Goal: Transaction & Acquisition: Book appointment/travel/reservation

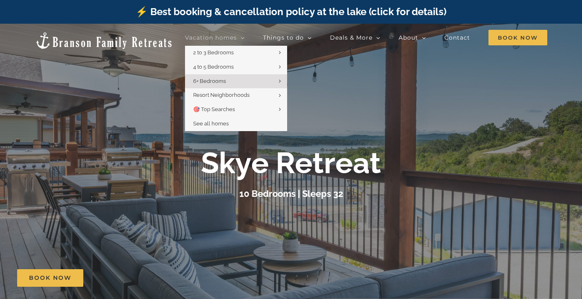
click at [185, 40] on span "Vacation homes" at bounding box center [211, 38] width 52 height 6
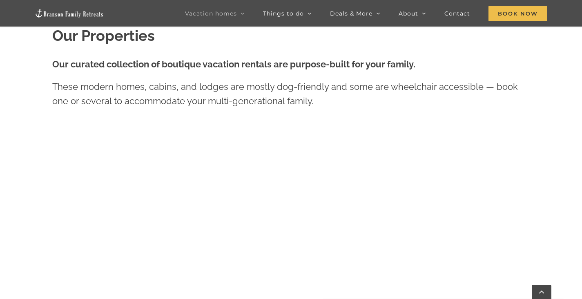
scroll to position [327, 0]
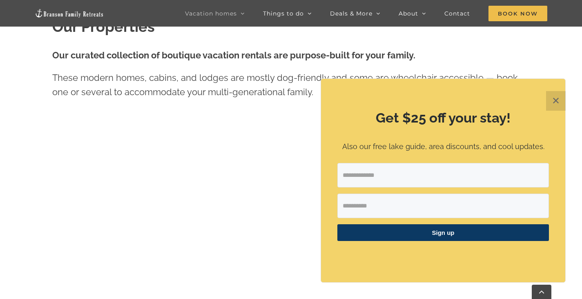
click at [557, 101] on button "✕" at bounding box center [557, 101] width 20 height 20
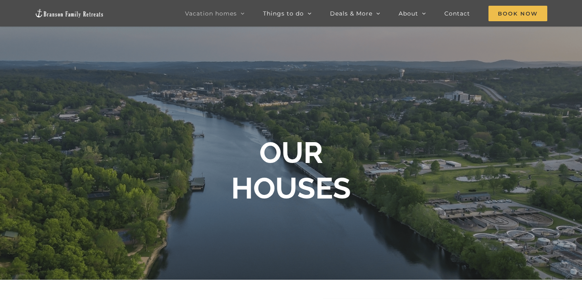
scroll to position [0, 0]
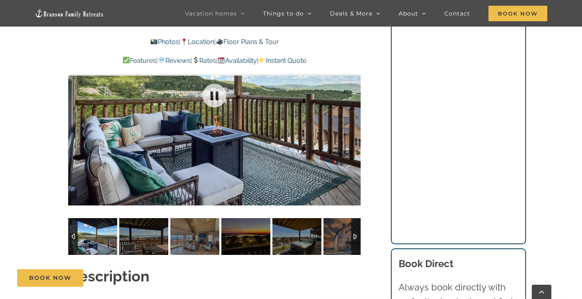
scroll to position [638, 0]
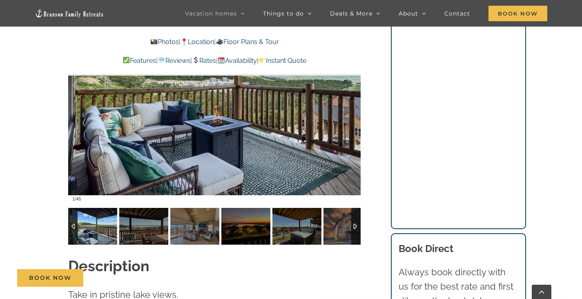
click at [96, 214] on img at bounding box center [92, 226] width 49 height 37
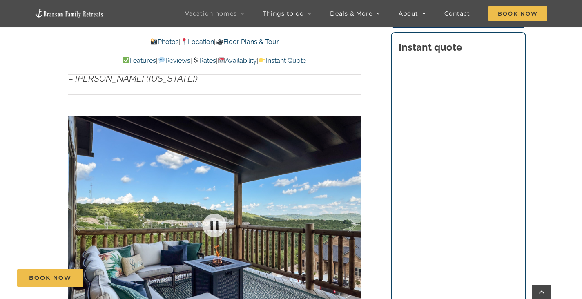
scroll to position [491, 0]
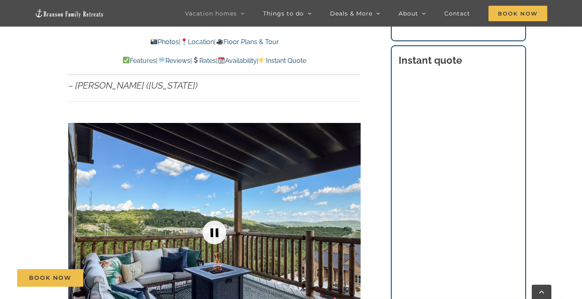
click at [213, 216] on link at bounding box center [214, 232] width 33 height 33
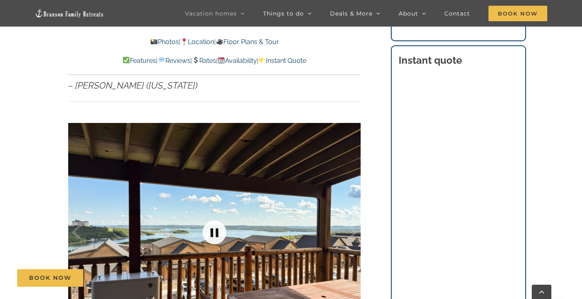
click at [213, 216] on link at bounding box center [214, 232] width 33 height 33
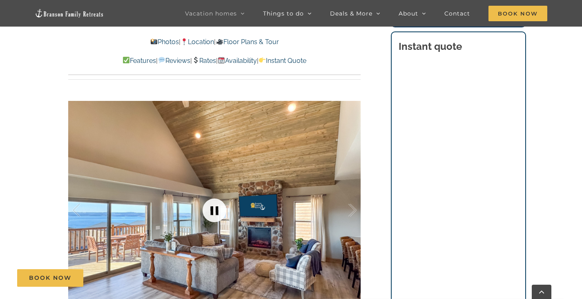
scroll to position [523, 0]
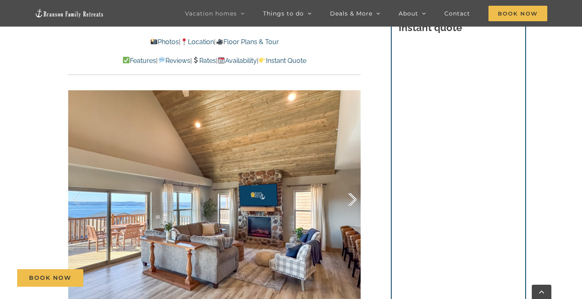
click at [352, 186] on div at bounding box center [344, 200] width 25 height 51
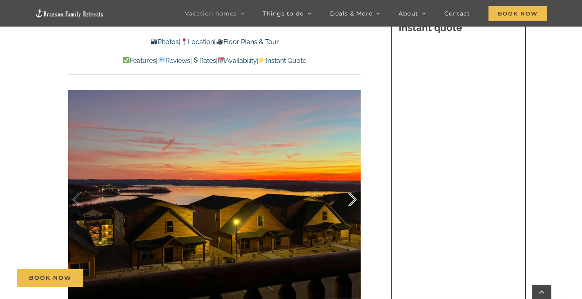
click at [352, 186] on div at bounding box center [344, 200] width 25 height 51
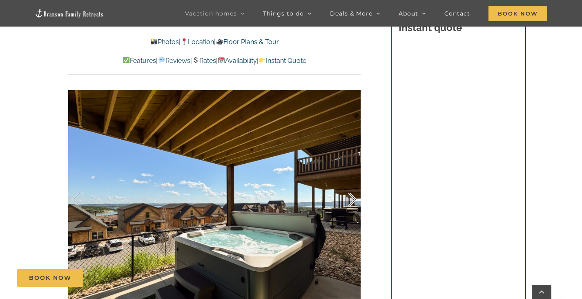
click at [352, 186] on div at bounding box center [344, 200] width 25 height 51
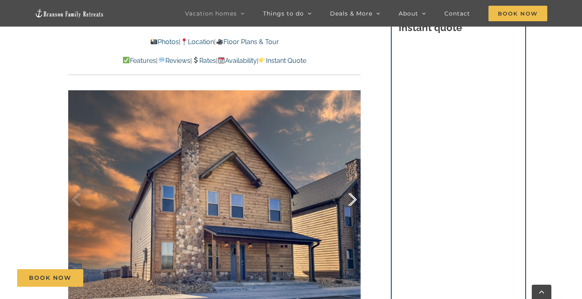
click at [352, 186] on div at bounding box center [344, 200] width 25 height 51
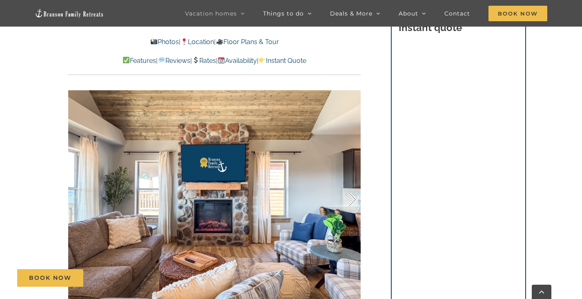
click at [352, 186] on div at bounding box center [344, 200] width 25 height 51
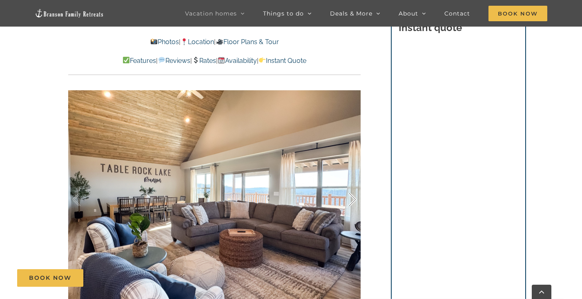
click at [352, 186] on div at bounding box center [344, 200] width 25 height 51
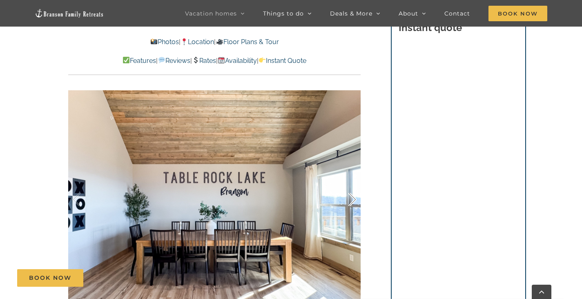
click at [352, 186] on div at bounding box center [344, 200] width 25 height 51
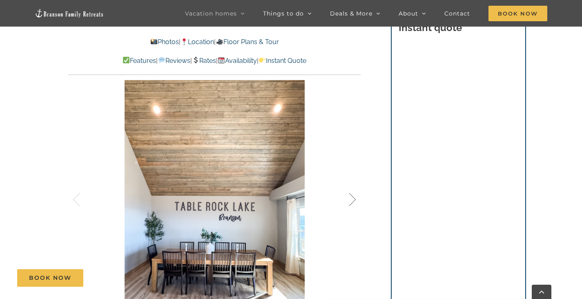
click at [352, 186] on div at bounding box center [344, 200] width 25 height 51
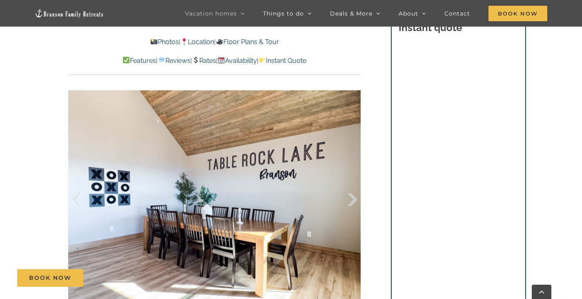
click at [352, 186] on div at bounding box center [344, 200] width 25 height 51
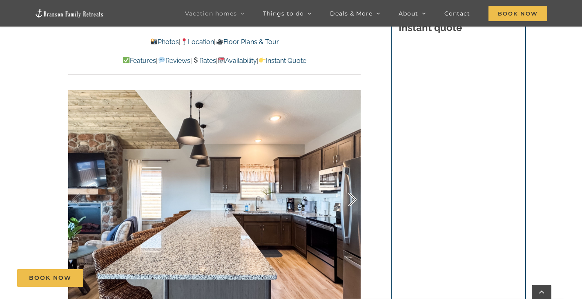
click at [352, 186] on div at bounding box center [344, 200] width 25 height 51
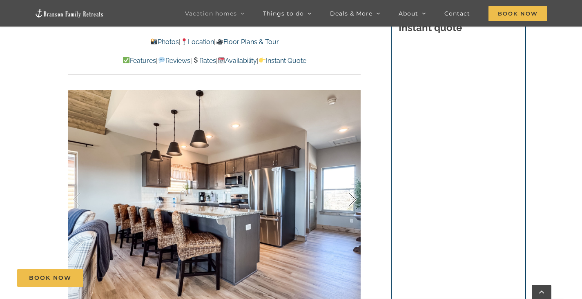
click at [352, 186] on div at bounding box center [344, 200] width 25 height 51
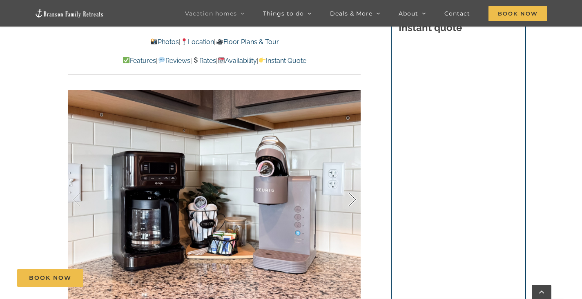
click at [352, 186] on div at bounding box center [344, 200] width 25 height 51
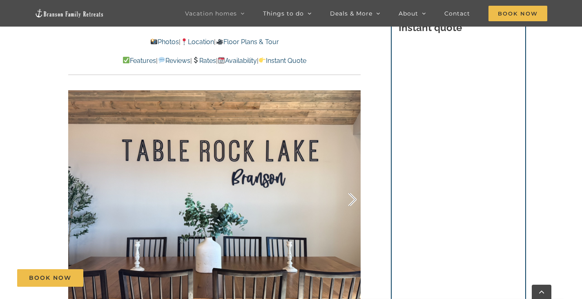
click at [352, 186] on div at bounding box center [344, 200] width 25 height 51
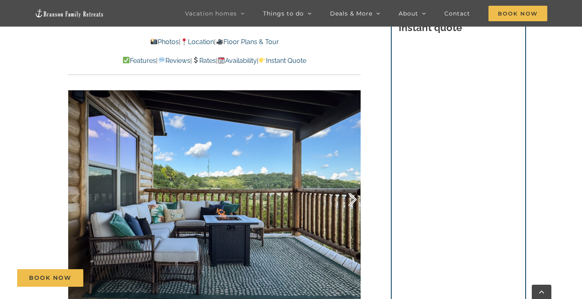
click at [352, 186] on div at bounding box center [344, 200] width 25 height 51
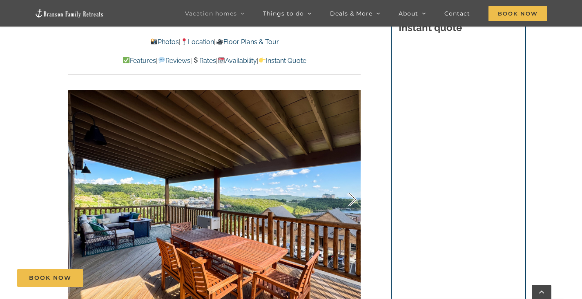
click at [352, 186] on div at bounding box center [344, 200] width 25 height 51
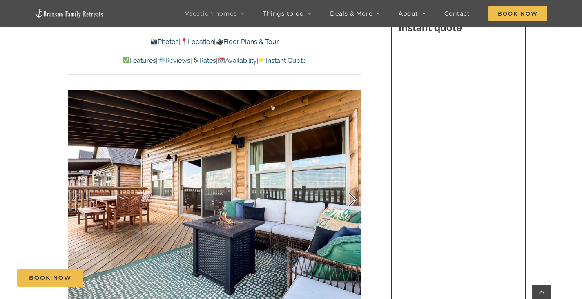
click at [352, 186] on div at bounding box center [344, 200] width 25 height 51
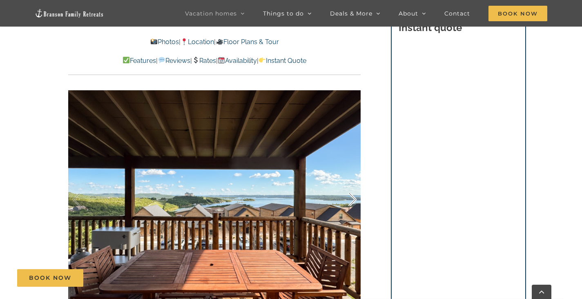
click at [352, 186] on div at bounding box center [344, 200] width 25 height 51
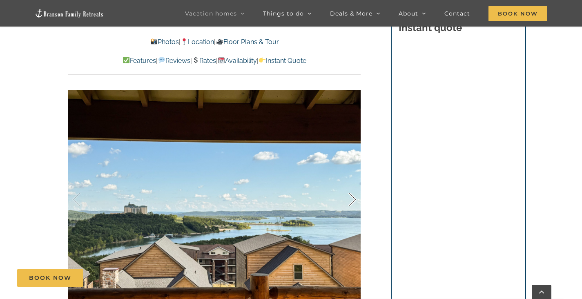
click at [352, 186] on div at bounding box center [344, 200] width 25 height 51
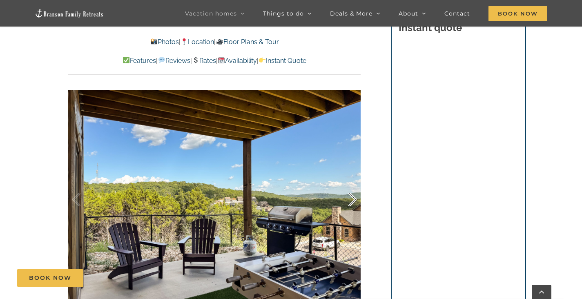
click at [352, 186] on div at bounding box center [344, 200] width 25 height 51
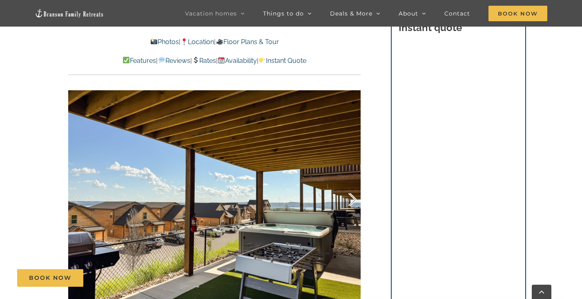
click at [352, 186] on div at bounding box center [344, 200] width 25 height 51
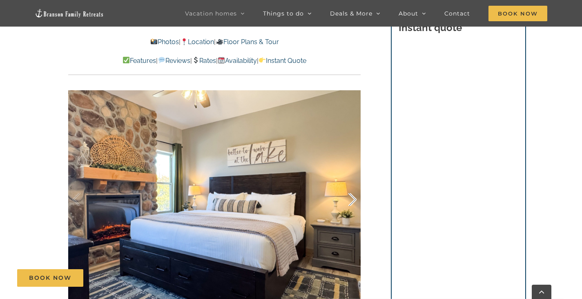
click at [352, 186] on div at bounding box center [344, 200] width 25 height 51
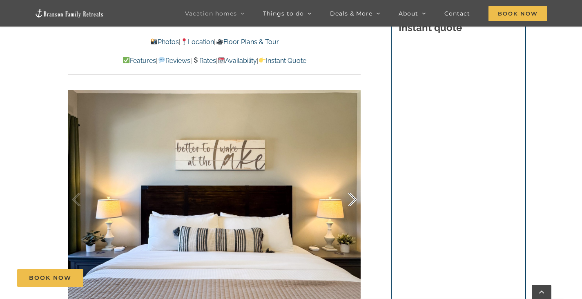
click at [352, 186] on div at bounding box center [344, 200] width 25 height 51
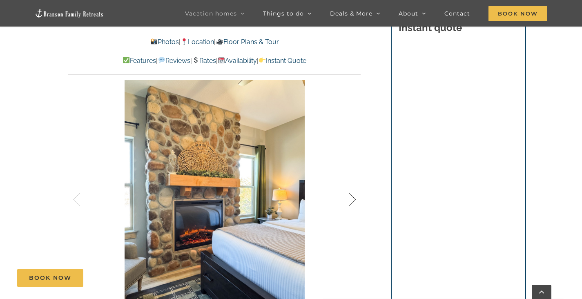
click at [352, 186] on div at bounding box center [344, 200] width 25 height 51
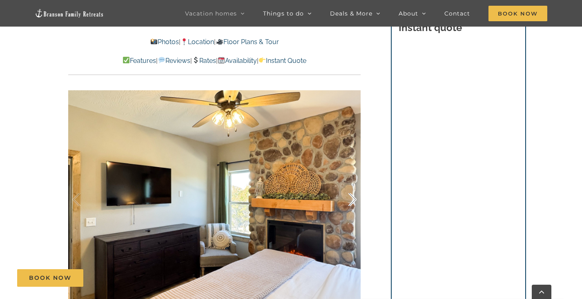
click at [352, 186] on div at bounding box center [344, 200] width 25 height 51
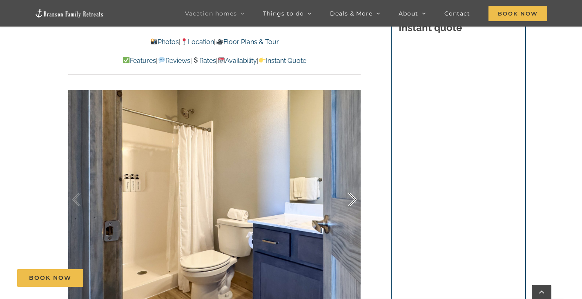
click at [352, 186] on div at bounding box center [344, 200] width 25 height 51
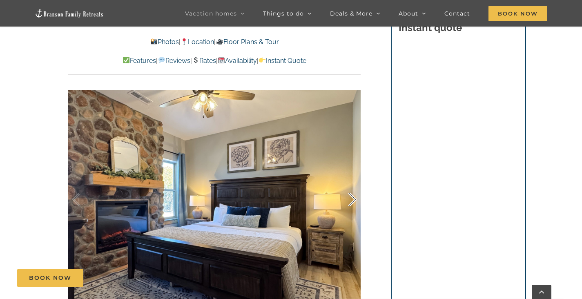
click at [352, 186] on div at bounding box center [344, 200] width 25 height 51
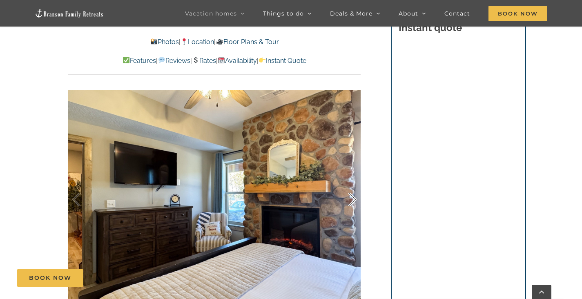
click at [352, 186] on div at bounding box center [344, 200] width 25 height 51
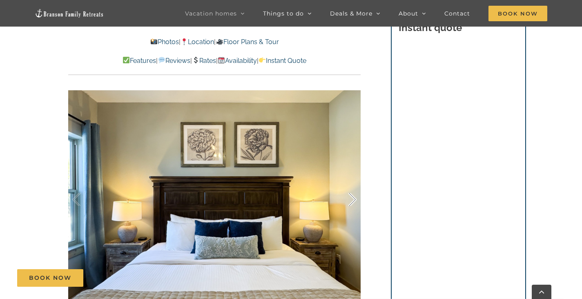
click at [352, 186] on div at bounding box center [344, 200] width 25 height 51
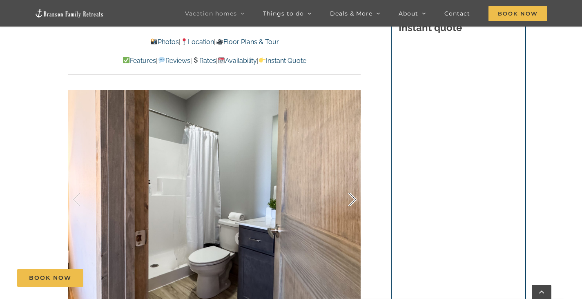
click at [352, 186] on div at bounding box center [344, 200] width 25 height 51
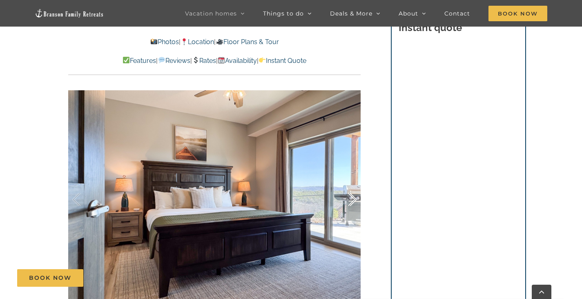
click at [352, 186] on div at bounding box center [344, 200] width 25 height 51
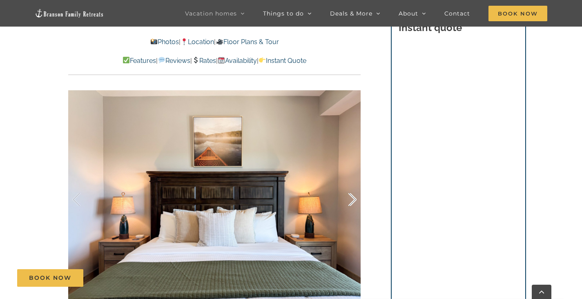
click at [352, 186] on div at bounding box center [344, 200] width 25 height 51
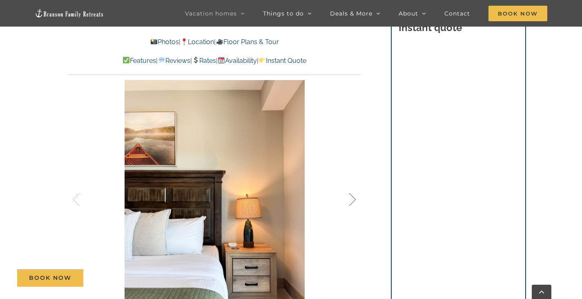
click at [352, 186] on div at bounding box center [344, 200] width 25 height 51
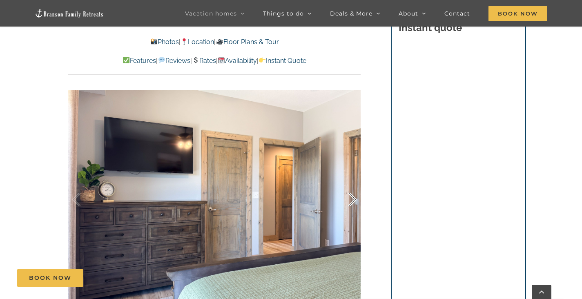
click at [352, 186] on div at bounding box center [344, 200] width 25 height 51
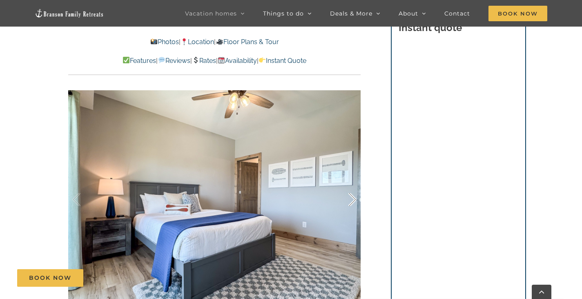
click at [352, 186] on div at bounding box center [344, 200] width 25 height 51
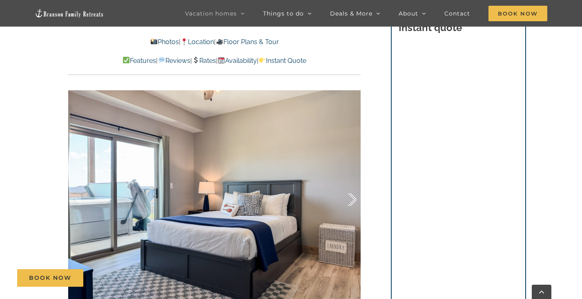
click at [352, 186] on div at bounding box center [344, 200] width 25 height 51
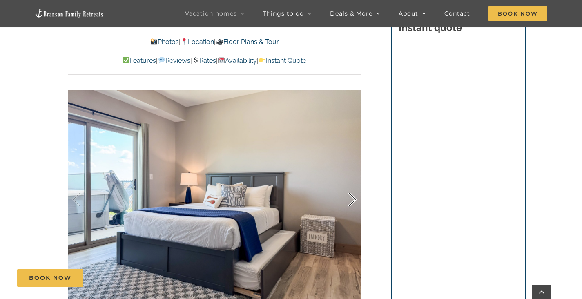
click at [352, 186] on div at bounding box center [344, 200] width 25 height 51
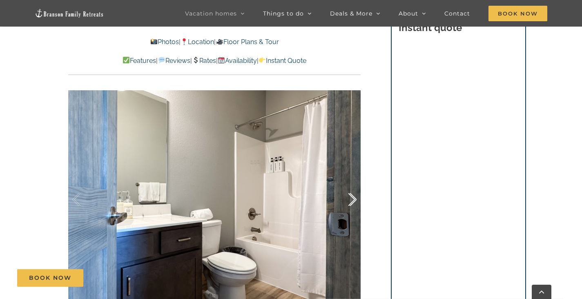
click at [352, 186] on div at bounding box center [344, 200] width 25 height 51
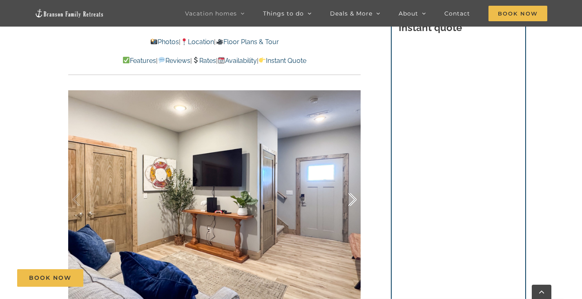
click at [352, 186] on div at bounding box center [344, 200] width 25 height 51
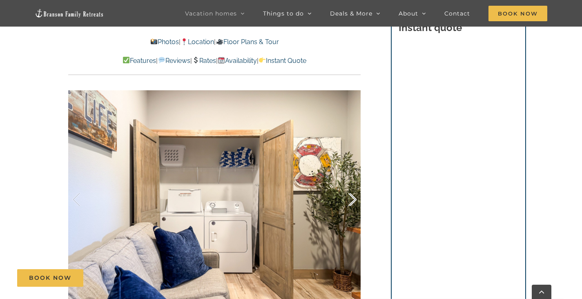
click at [352, 186] on div at bounding box center [344, 200] width 25 height 51
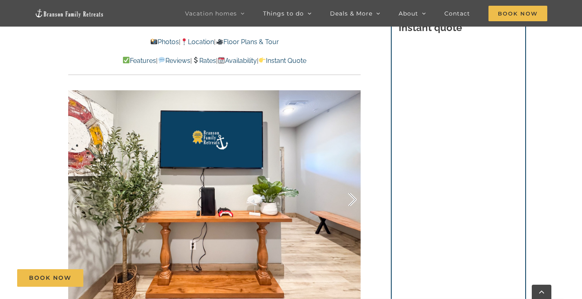
click at [352, 186] on div at bounding box center [344, 200] width 25 height 51
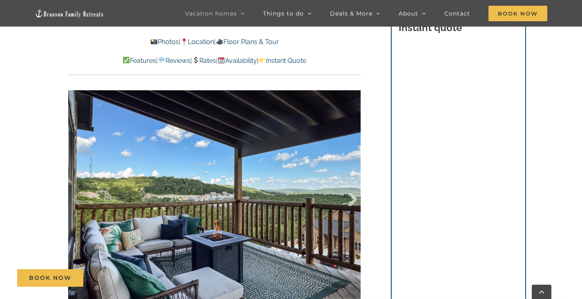
click at [352, 186] on div at bounding box center [344, 200] width 25 height 51
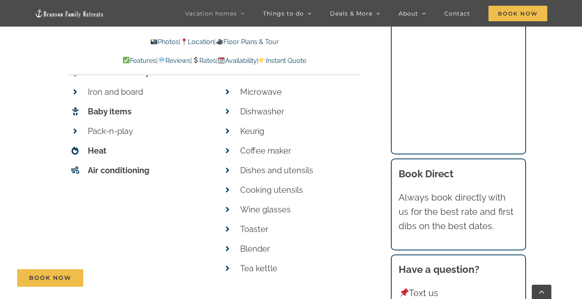
scroll to position [3564, 0]
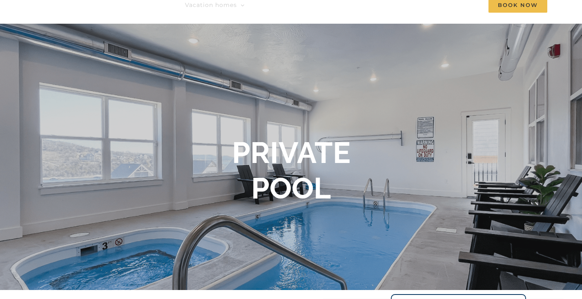
scroll to position [16, 0]
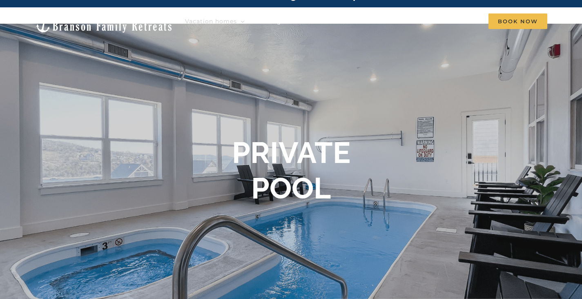
click at [456, 160] on div "PRIVATE POOL" at bounding box center [291, 173] width 582 height 76
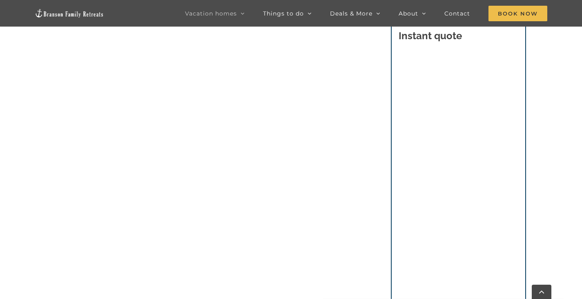
scroll to position [504, 0]
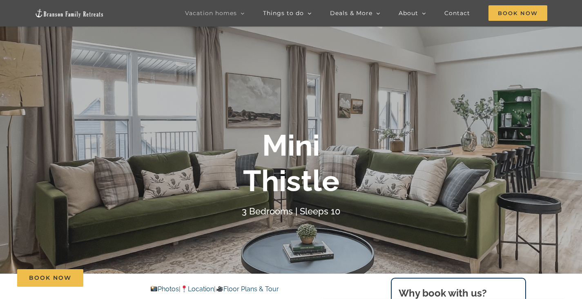
click at [383, 176] on div "Mini Thistle" at bounding box center [291, 163] width 327 height 71
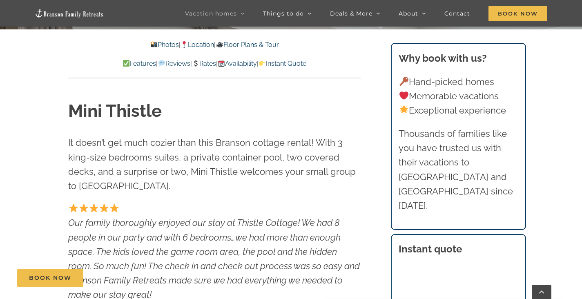
scroll to position [294, 0]
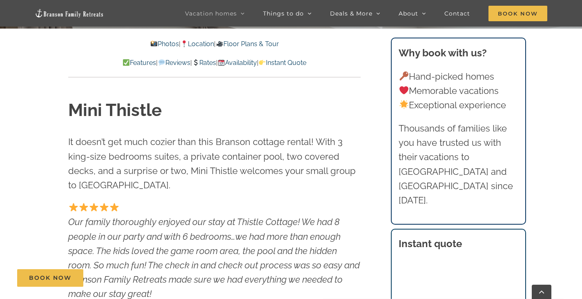
click at [153, 45] on link "Photos" at bounding box center [164, 44] width 29 height 8
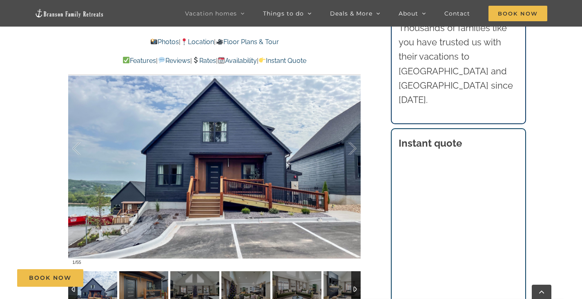
scroll to position [609, 0]
click at [352, 150] on div at bounding box center [344, 148] width 25 height 51
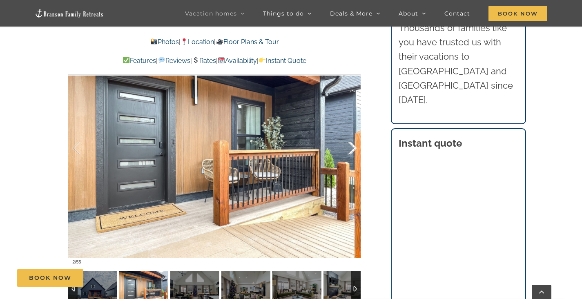
click at [352, 150] on div at bounding box center [344, 148] width 25 height 51
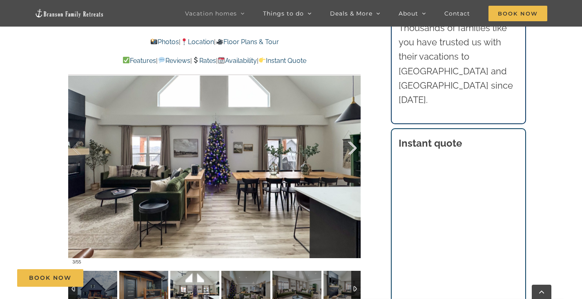
click at [352, 150] on div at bounding box center [344, 148] width 25 height 51
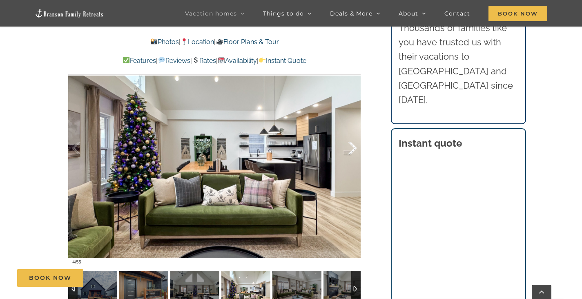
click at [352, 150] on div at bounding box center [344, 148] width 25 height 51
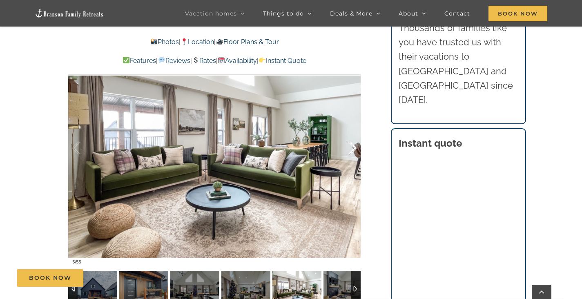
click at [352, 150] on div at bounding box center [344, 148] width 25 height 51
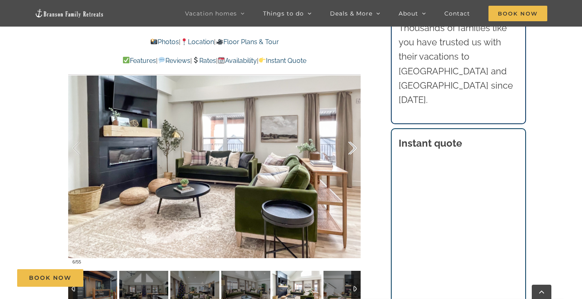
click at [352, 150] on div at bounding box center [344, 148] width 25 height 51
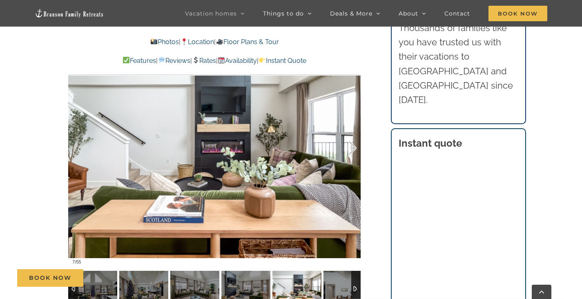
click at [352, 150] on div at bounding box center [344, 148] width 25 height 51
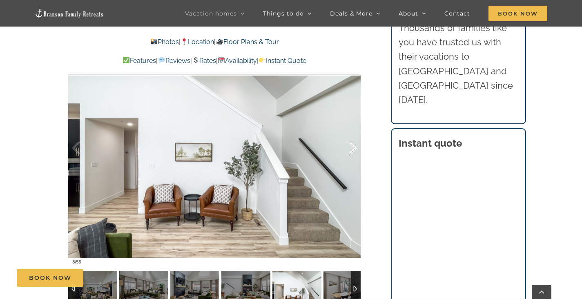
click at [352, 150] on div at bounding box center [344, 148] width 25 height 51
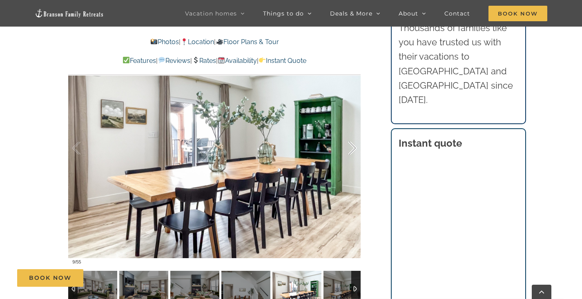
click at [352, 150] on div at bounding box center [344, 148] width 25 height 51
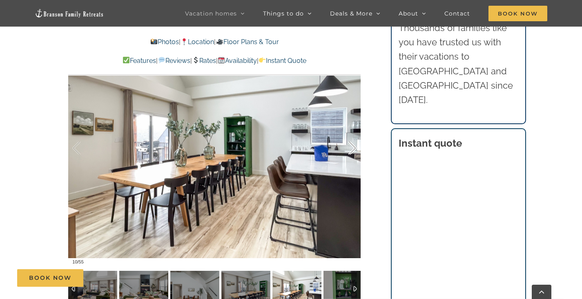
click at [352, 150] on div at bounding box center [344, 148] width 25 height 51
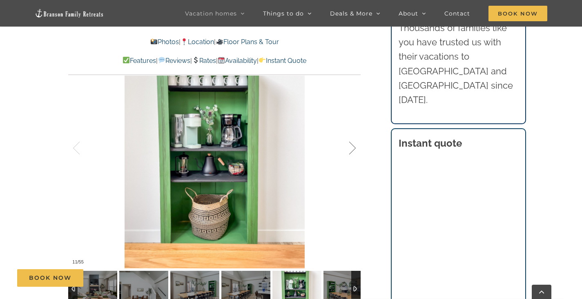
click at [352, 150] on div at bounding box center [344, 148] width 25 height 51
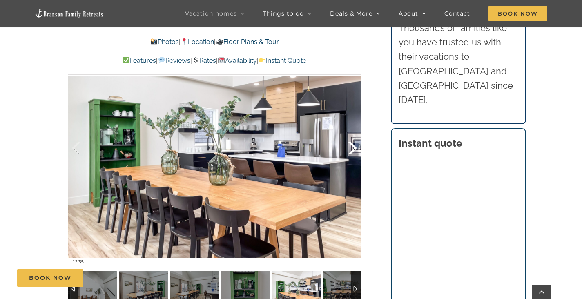
click at [352, 150] on div at bounding box center [344, 148] width 25 height 51
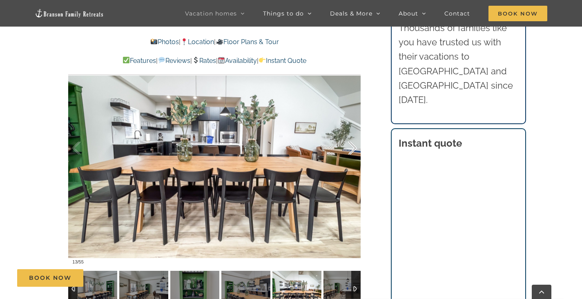
click at [352, 150] on div at bounding box center [344, 148] width 25 height 51
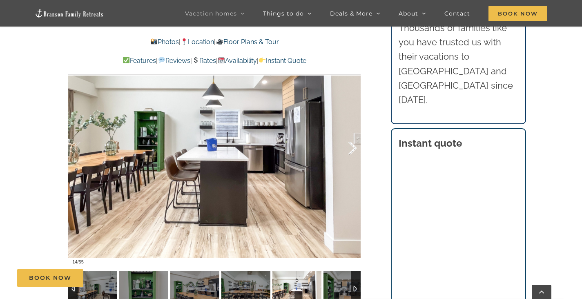
click at [352, 150] on div at bounding box center [344, 148] width 25 height 51
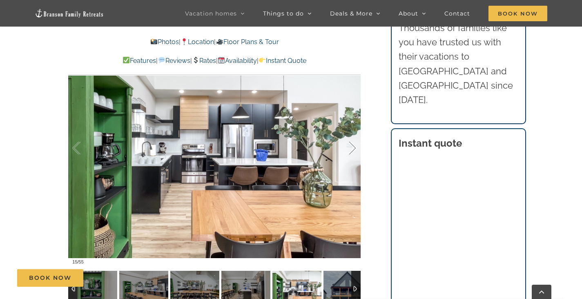
click at [352, 150] on div at bounding box center [344, 148] width 25 height 51
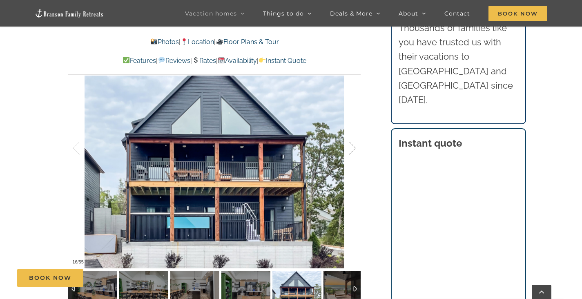
click at [352, 150] on div at bounding box center [344, 148] width 25 height 51
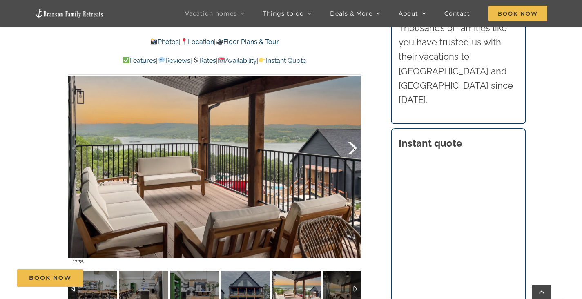
click at [352, 150] on div at bounding box center [344, 148] width 25 height 51
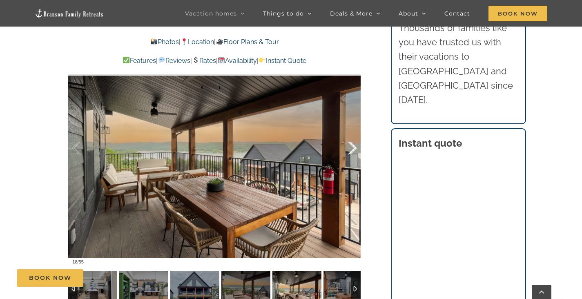
click at [352, 150] on div at bounding box center [344, 148] width 25 height 51
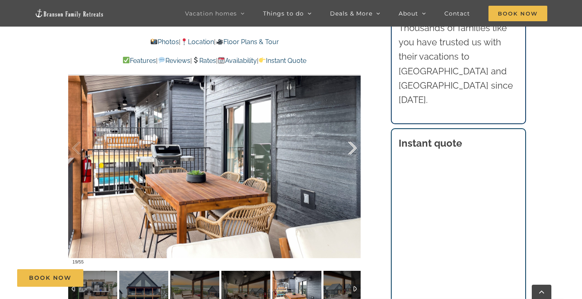
click at [352, 150] on div at bounding box center [344, 148] width 25 height 51
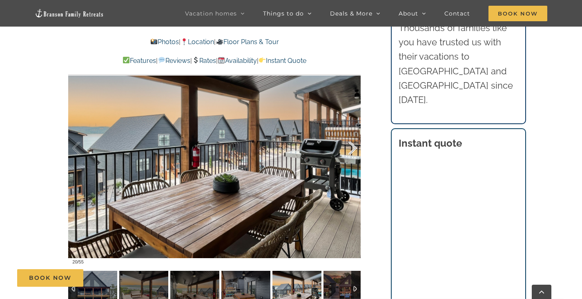
click at [352, 150] on div at bounding box center [344, 148] width 25 height 51
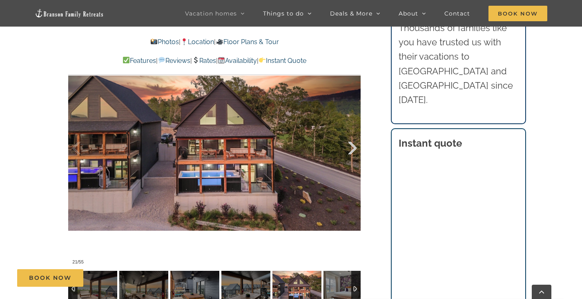
click at [352, 150] on div at bounding box center [344, 148] width 25 height 51
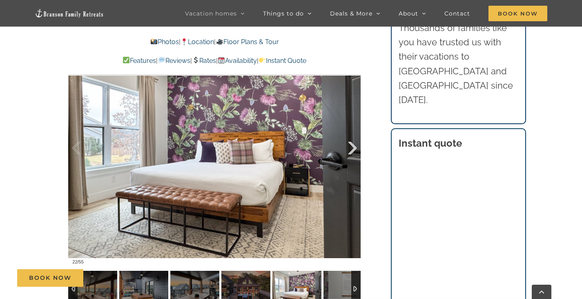
click at [352, 150] on div at bounding box center [344, 148] width 25 height 51
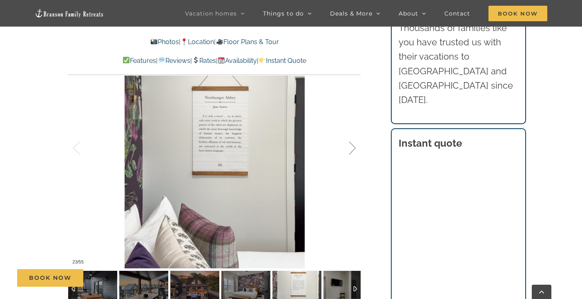
click at [352, 150] on div at bounding box center [344, 148] width 25 height 51
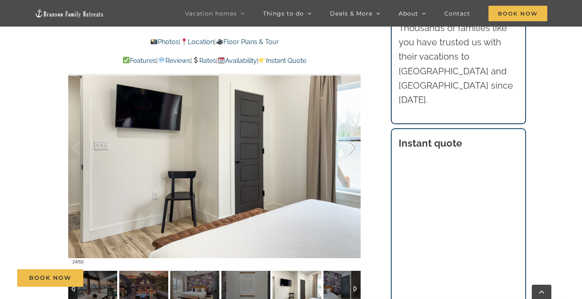
click at [352, 150] on div at bounding box center [344, 148] width 25 height 51
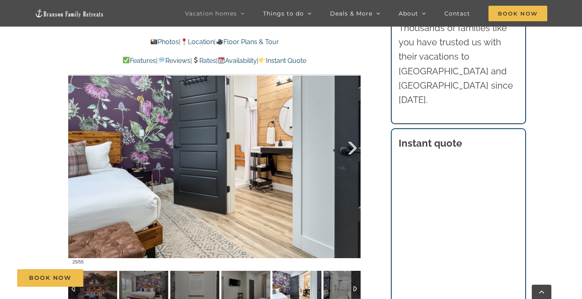
click at [352, 150] on div at bounding box center [344, 148] width 25 height 51
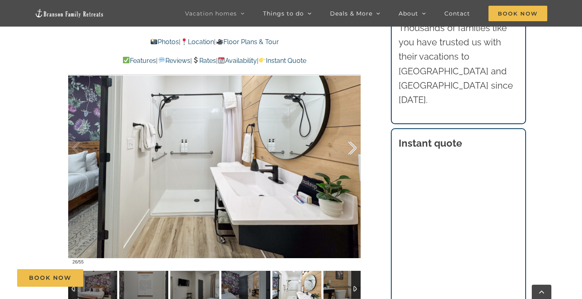
click at [352, 150] on div at bounding box center [344, 148] width 25 height 51
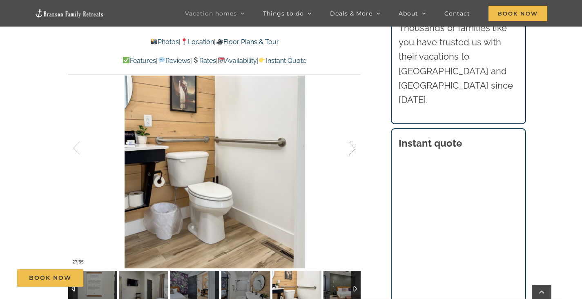
click at [352, 150] on div at bounding box center [344, 148] width 25 height 51
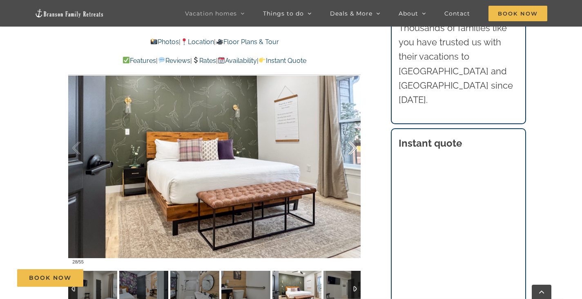
click at [352, 150] on div at bounding box center [344, 148] width 25 height 51
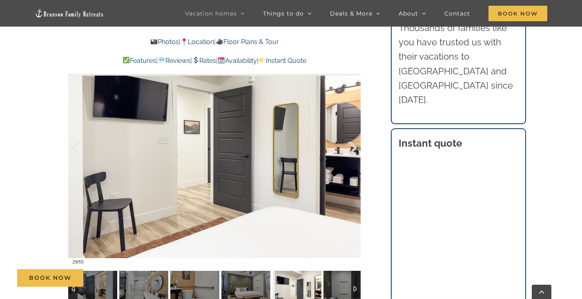
click at [352, 150] on div at bounding box center [344, 148] width 25 height 51
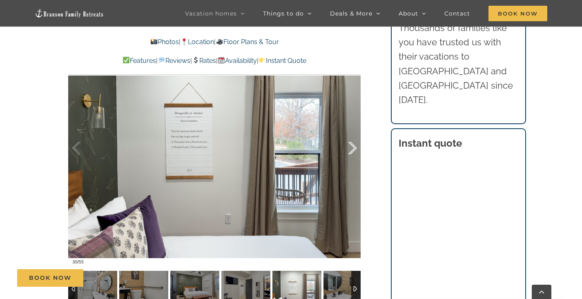
click at [352, 150] on div at bounding box center [344, 148] width 25 height 51
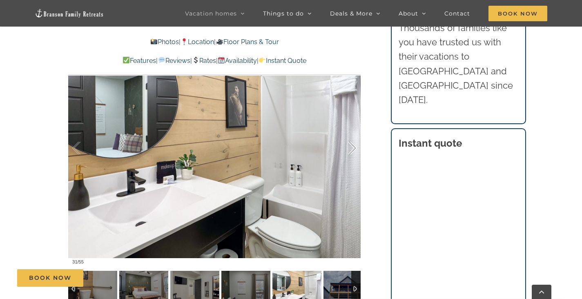
click at [352, 150] on div at bounding box center [344, 148] width 25 height 51
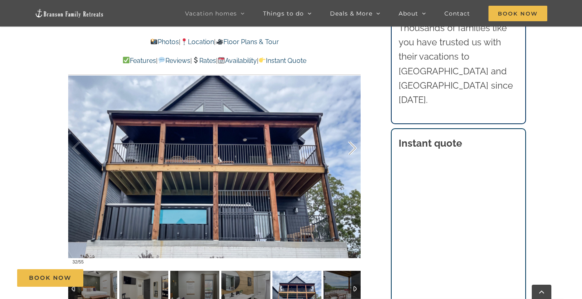
click at [352, 150] on div at bounding box center [344, 148] width 25 height 51
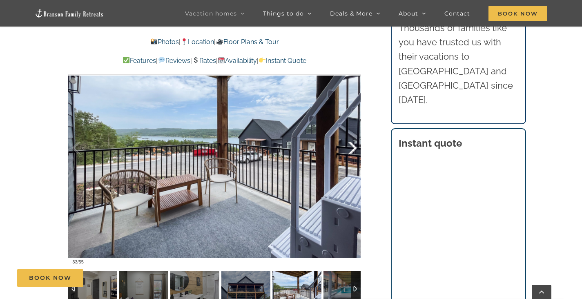
click at [352, 150] on div at bounding box center [344, 148] width 25 height 51
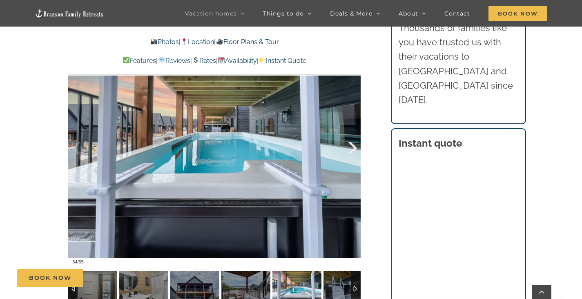
click at [352, 150] on div at bounding box center [344, 148] width 25 height 51
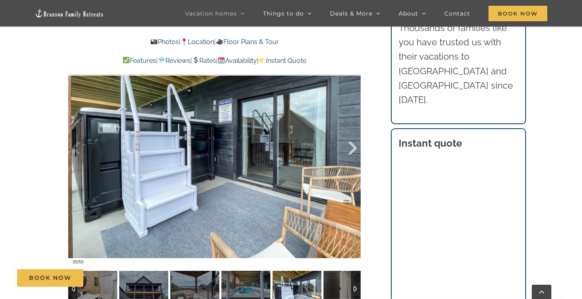
click at [352, 150] on div at bounding box center [344, 148] width 25 height 51
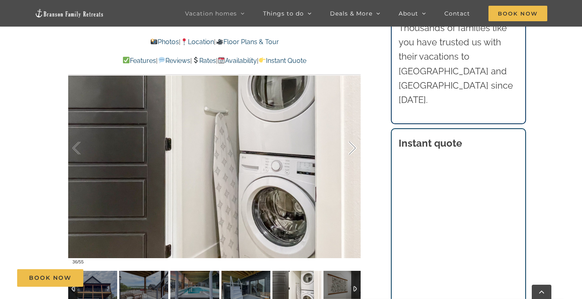
click at [352, 150] on div at bounding box center [344, 148] width 25 height 51
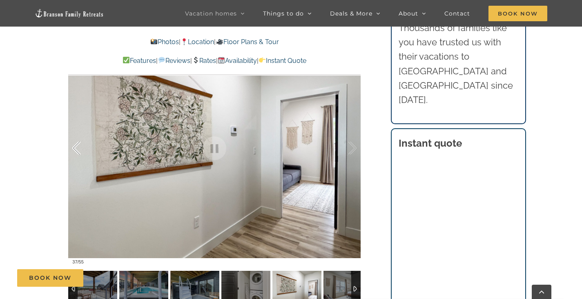
click at [80, 151] on div at bounding box center [84, 148] width 25 height 51
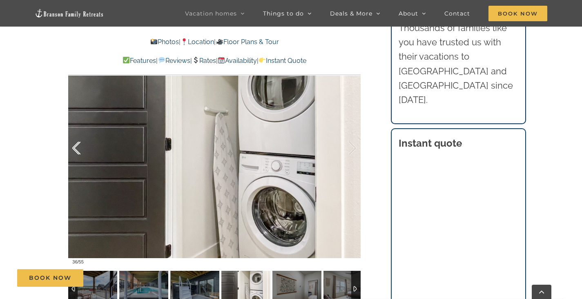
click at [80, 151] on div at bounding box center [84, 148] width 25 height 51
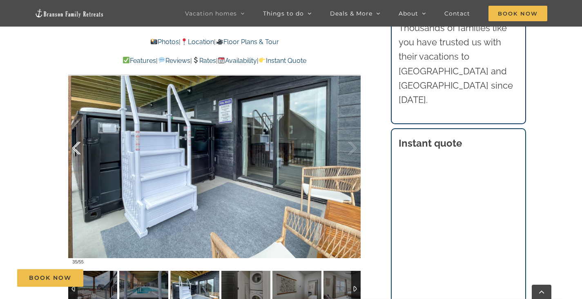
click at [80, 151] on div at bounding box center [84, 148] width 25 height 51
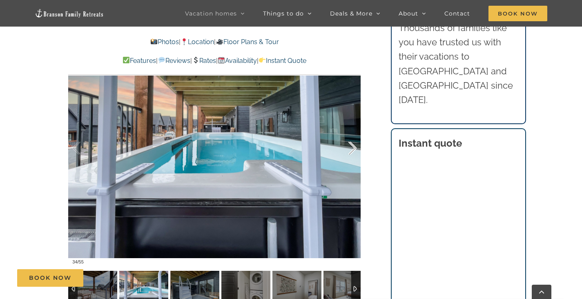
click at [353, 150] on div at bounding box center [344, 148] width 25 height 51
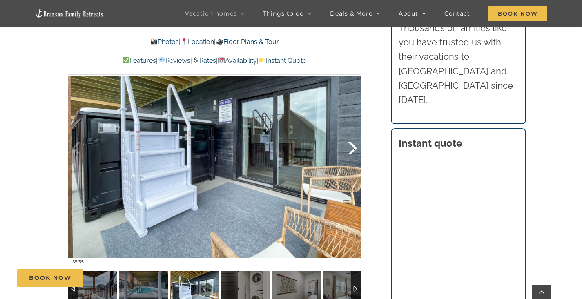
click at [353, 150] on div at bounding box center [344, 148] width 25 height 51
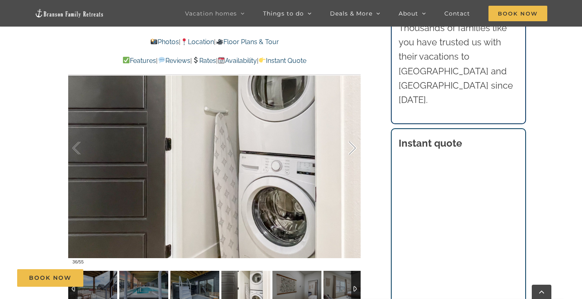
click at [353, 150] on div at bounding box center [344, 148] width 25 height 51
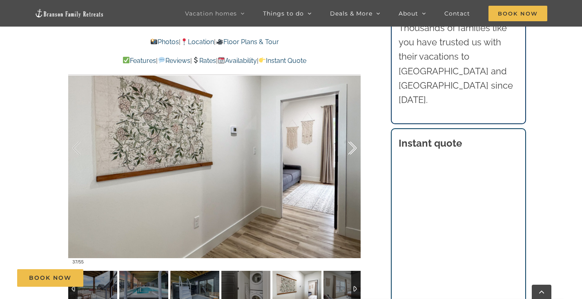
click at [353, 150] on div at bounding box center [344, 148] width 25 height 51
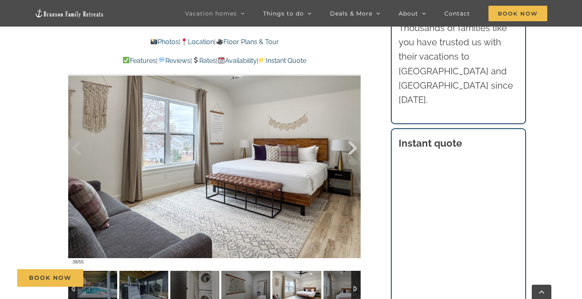
click at [353, 150] on div at bounding box center [344, 148] width 25 height 51
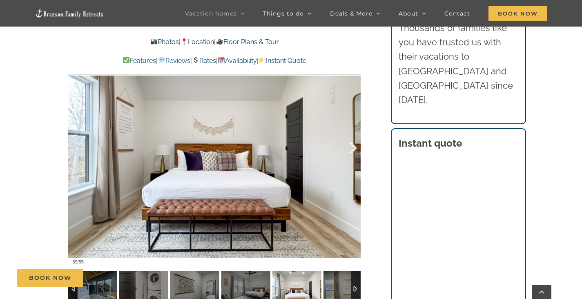
click at [353, 150] on div at bounding box center [344, 148] width 25 height 51
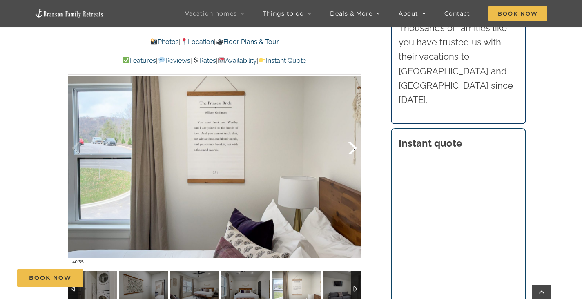
click at [353, 150] on div at bounding box center [344, 148] width 25 height 51
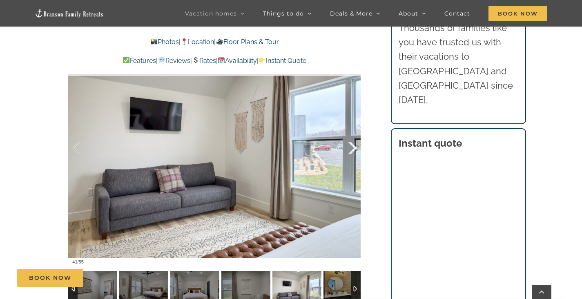
click at [353, 150] on div at bounding box center [344, 148] width 25 height 51
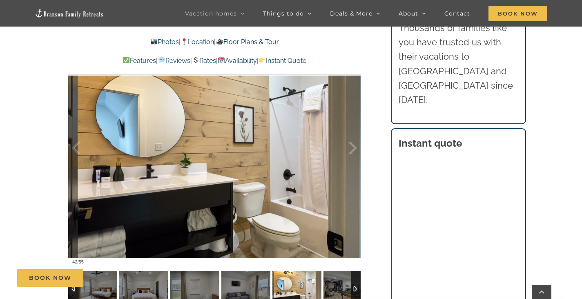
click at [208, 60] on link "Rates" at bounding box center [204, 61] width 24 height 8
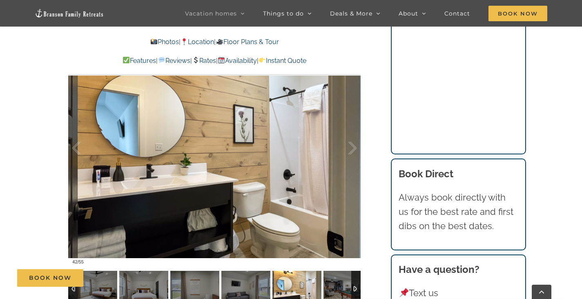
scroll to position [5326, 0]
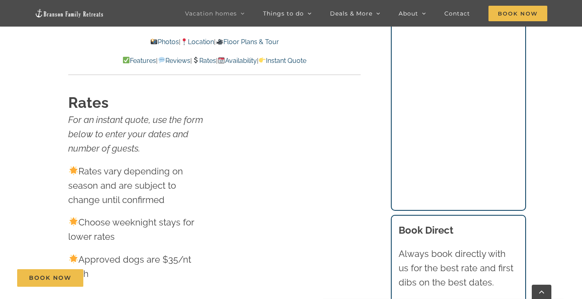
scroll to position [5260, 0]
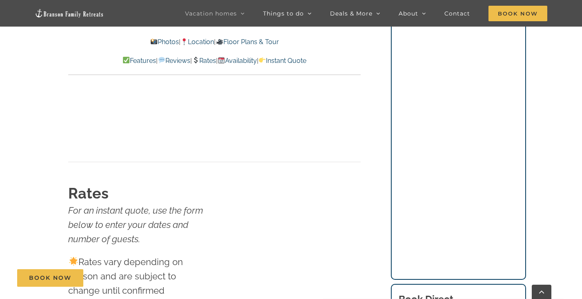
scroll to position [5179, 0]
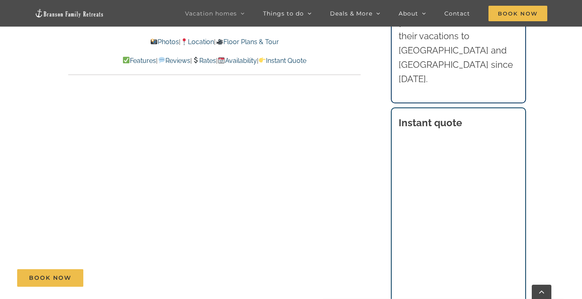
scroll to position [5015, 0]
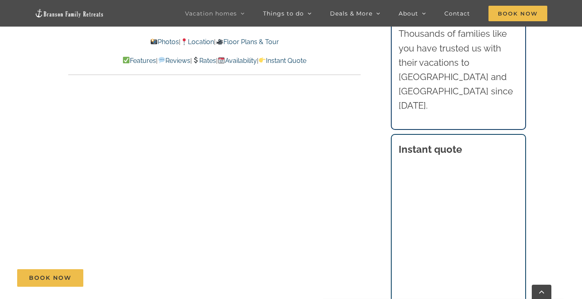
click at [409, 287] on div "Book Now" at bounding box center [297, 278] width 560 height 18
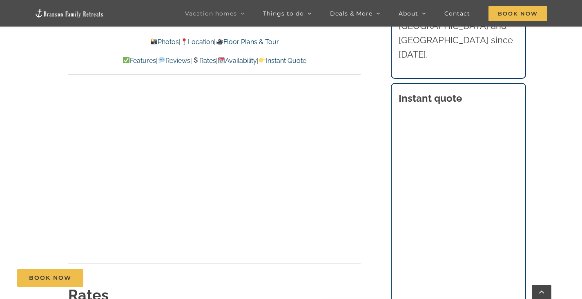
scroll to position [5097, 0]
